Goal: Information Seeking & Learning: Learn about a topic

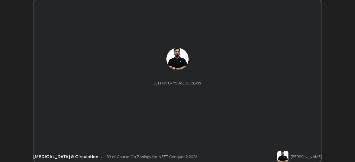
scroll to position [162, 355]
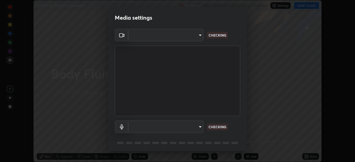
type input "718deecf834a2402e9859888758a2701a1d92989cf10273566d2a6ce3300f65d"
type input "a75359b4f40e144b74a4853d299cb10942348b3e6b3f88c79c501693e4cedbc6"
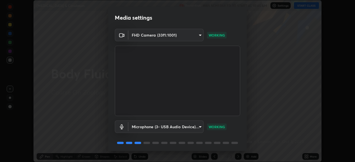
scroll to position [19, 0]
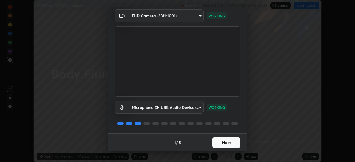
click at [221, 140] on button "Next" at bounding box center [227, 142] width 28 height 11
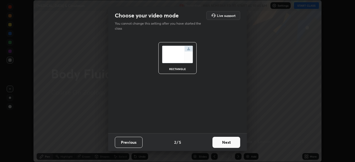
scroll to position [0, 0]
click at [224, 142] on button "Next" at bounding box center [227, 142] width 28 height 11
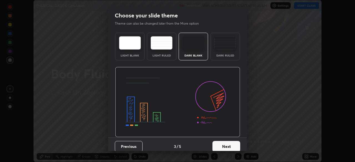
click at [224, 145] on button "Next" at bounding box center [227, 146] width 28 height 11
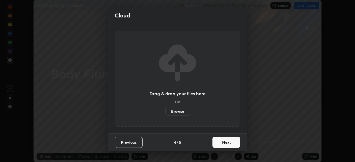
click at [223, 144] on button "Next" at bounding box center [227, 142] width 28 height 11
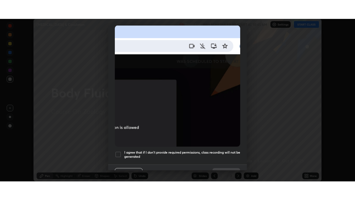
scroll to position [133, 0]
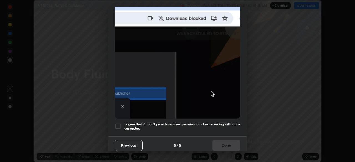
click at [225, 122] on h5 "I agree that if I don't provide required permissions, class recording will not …" at bounding box center [182, 126] width 116 height 9
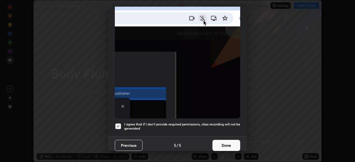
click at [226, 141] on button "Done" at bounding box center [227, 145] width 28 height 11
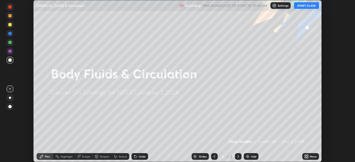
click at [301, 6] on button "START CLASS" at bounding box center [306, 5] width 25 height 7
click at [308, 158] on icon at bounding box center [307, 157] width 1 height 1
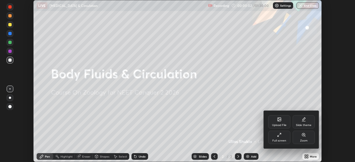
click at [280, 138] on div "Full screen" at bounding box center [279, 137] width 22 height 13
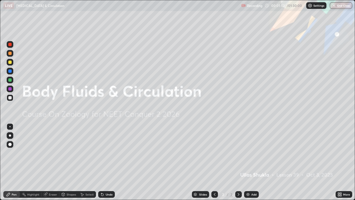
click at [247, 162] on img at bounding box center [248, 194] width 4 height 4
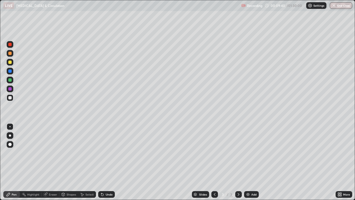
click at [10, 135] on div at bounding box center [10, 135] width 2 height 2
click at [10, 62] on div at bounding box center [9, 62] width 3 height 3
click at [102, 162] on icon at bounding box center [102, 194] width 4 height 4
click at [248, 162] on img at bounding box center [248, 194] width 4 height 4
click at [10, 127] on div at bounding box center [9, 126] width 1 height 1
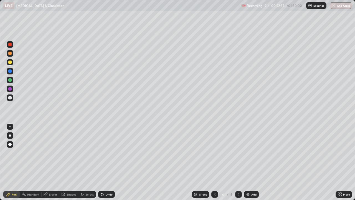
click at [10, 98] on div at bounding box center [9, 97] width 3 height 3
click at [10, 135] on div at bounding box center [10, 135] width 2 height 2
click at [9, 62] on div at bounding box center [9, 62] width 3 height 3
click at [106, 162] on div "Undo" at bounding box center [109, 194] width 7 height 3
click at [247, 162] on img at bounding box center [248, 194] width 4 height 4
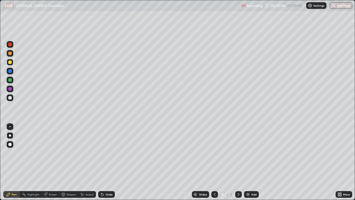
click at [106, 162] on div "Undo" at bounding box center [109, 194] width 7 height 3
click at [107, 162] on div "Undo" at bounding box center [109, 194] width 7 height 3
click at [10, 127] on div at bounding box center [9, 126] width 1 height 1
click at [11, 135] on div at bounding box center [10, 135] width 2 height 2
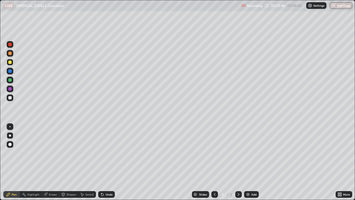
click at [252, 162] on div "Add" at bounding box center [254, 194] width 5 height 3
click at [101, 162] on icon at bounding box center [102, 194] width 2 height 2
click at [107, 162] on div "Undo" at bounding box center [106, 194] width 17 height 7
click at [106, 162] on div "Undo" at bounding box center [109, 194] width 7 height 3
click at [248, 162] on img at bounding box center [248, 194] width 4 height 4
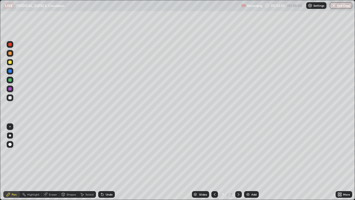
click at [103, 162] on icon at bounding box center [102, 194] width 4 height 4
click at [101, 162] on icon at bounding box center [101, 193] width 1 height 1
click at [9, 99] on div at bounding box center [9, 97] width 3 height 3
click at [10, 127] on div at bounding box center [9, 126] width 1 height 1
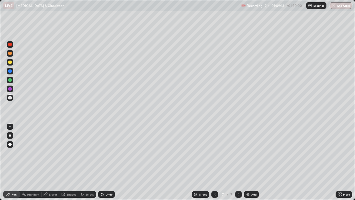
click at [10, 80] on div at bounding box center [9, 79] width 3 height 3
click at [247, 162] on img at bounding box center [248, 194] width 4 height 4
click at [10, 65] on div at bounding box center [10, 62] width 7 height 7
click at [10, 135] on div at bounding box center [10, 135] width 2 height 2
click at [108, 162] on div "Undo" at bounding box center [109, 194] width 7 height 3
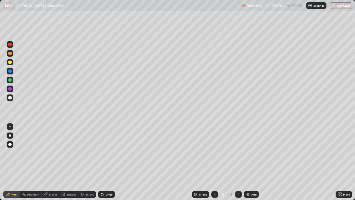
click at [109, 162] on div "Undo" at bounding box center [106, 194] width 17 height 7
click at [108, 162] on div "Undo" at bounding box center [109, 194] width 7 height 3
click at [107, 162] on div "Undo" at bounding box center [109, 194] width 7 height 3
click at [335, 6] on img "button" at bounding box center [334, 5] width 4 height 4
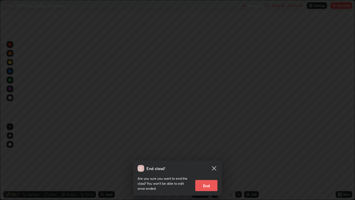
click at [205, 162] on button "End" at bounding box center [206, 185] width 22 height 11
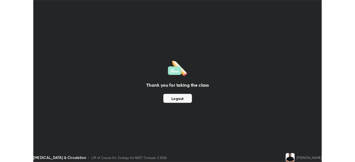
scroll to position [27598, 27406]
